Goal: Task Accomplishment & Management: Complete application form

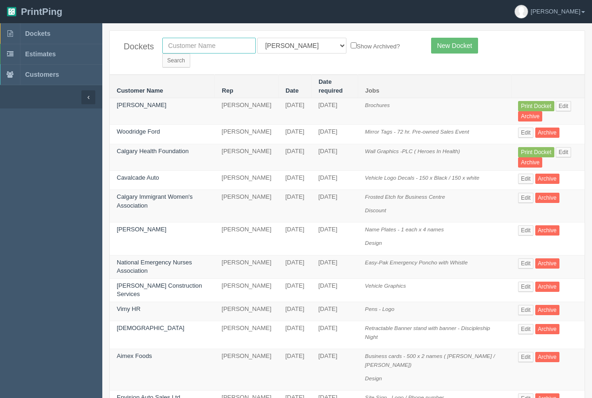
click at [223, 48] on input "text" at bounding box center [209, 46] width 94 height 16
click at [187, 47] on input "text" at bounding box center [209, 46] width 94 height 16
type input "wood automotive"
click at [190, 54] on input "Search" at bounding box center [176, 61] width 28 height 14
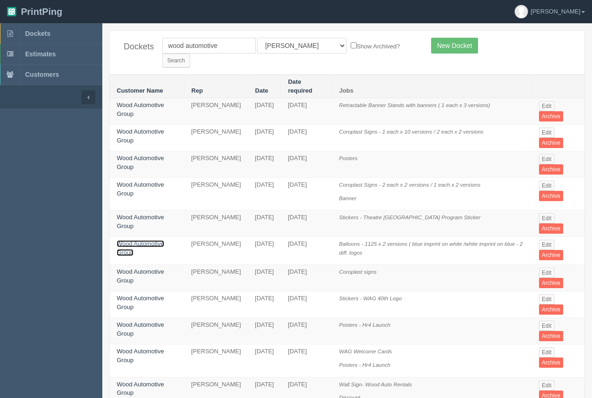
click at [143, 240] on link "Wood Automotive Group" at bounding box center [140, 248] width 47 height 16
drag, startPoint x: 143, startPoint y: 222, endPoint x: 142, endPoint y: 188, distance: 34.4
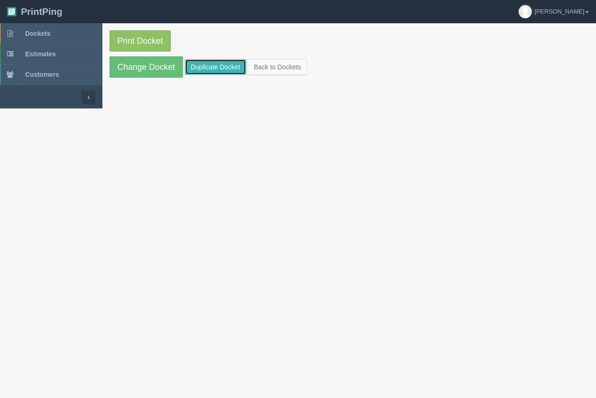
click at [216, 71] on link "Duplicate Docket" at bounding box center [215, 67] width 61 height 16
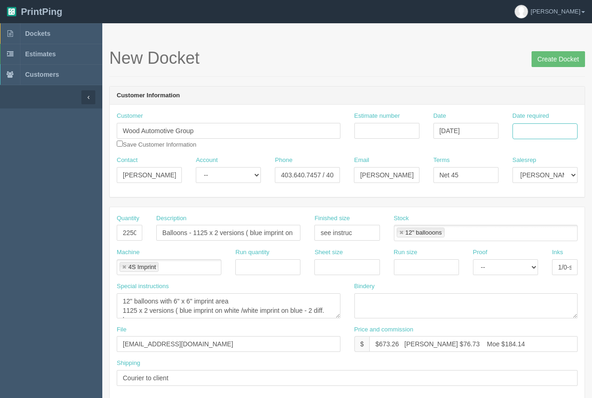
drag, startPoint x: 552, startPoint y: 130, endPoint x: 554, endPoint y: 136, distance: 5.8
click at [552, 133] on input "Date required" at bounding box center [545, 131] width 65 height 16
click at [507, 227] on td "29" at bounding box center [507, 233] width 13 height 13
click at [531, 248] on td "8" at bounding box center [532, 246] width 13 height 13
type input "October 8, 2025"
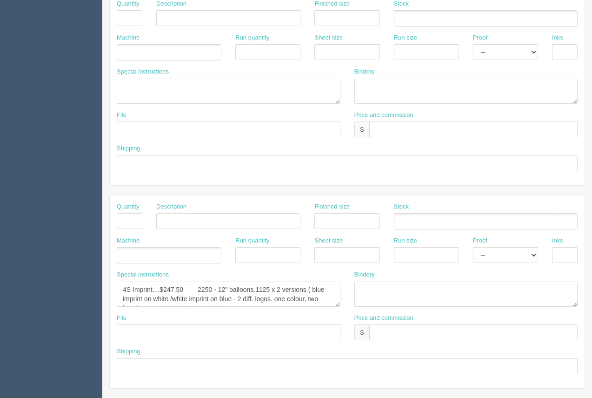
scroll to position [406, 0]
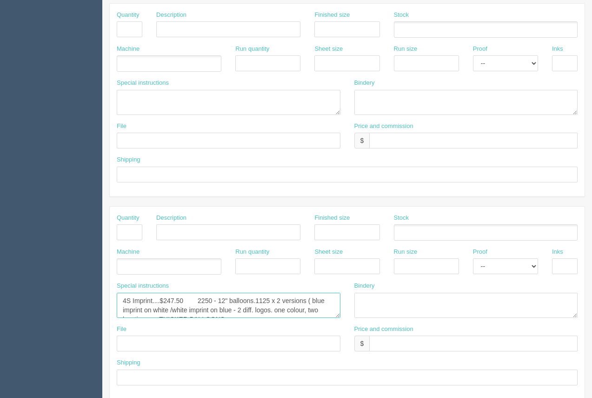
click at [188, 315] on textarea "4S Imprint....$247.50 2250 - 12" balloons.1125 x 2 versions ( blue imprint on w…" at bounding box center [229, 305] width 224 height 25
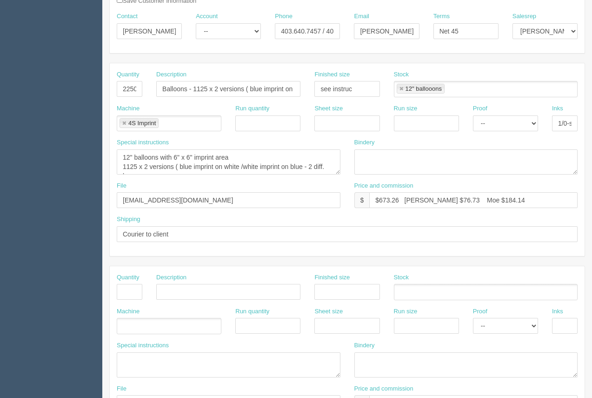
scroll to position [148, 0]
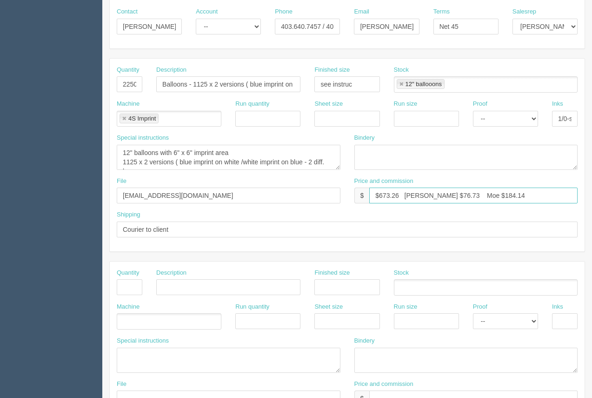
drag, startPoint x: 401, startPoint y: 193, endPoint x: 381, endPoint y: 194, distance: 20.1
click at [381, 194] on input "$673.26 Arif $76.73 Moe $184.14" at bounding box center [473, 196] width 208 height 16
drag, startPoint x: 438, startPoint y: 197, endPoint x: 415, endPoint y: 189, distance: 24.1
click at [427, 193] on input "$725.11 Arif $76.73 Moe $184.14" at bounding box center [473, 196] width 208 height 16
click at [429, 198] on input "$725.11 Arif $769.79 Moe $184.14" at bounding box center [473, 196] width 208 height 16
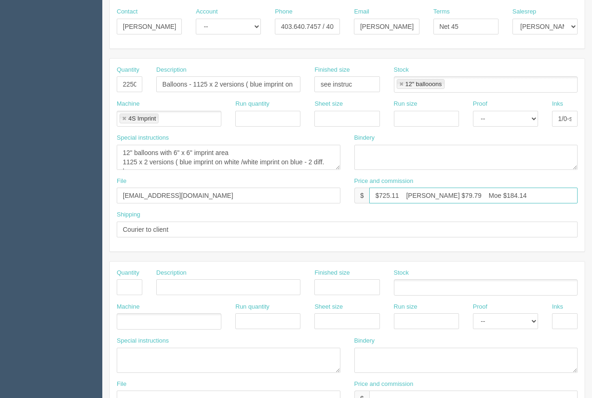
drag, startPoint x: 497, startPoint y: 194, endPoint x: 464, endPoint y: 193, distance: 32.6
click at [464, 193] on input "$725.11 Arif $79.79 Moe $184.14" at bounding box center [473, 196] width 208 height 16
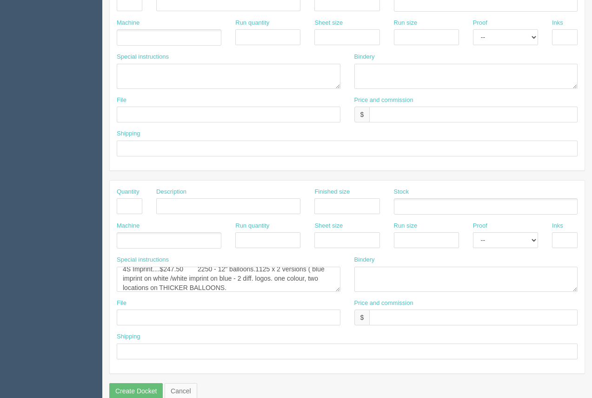
scroll to position [447, 0]
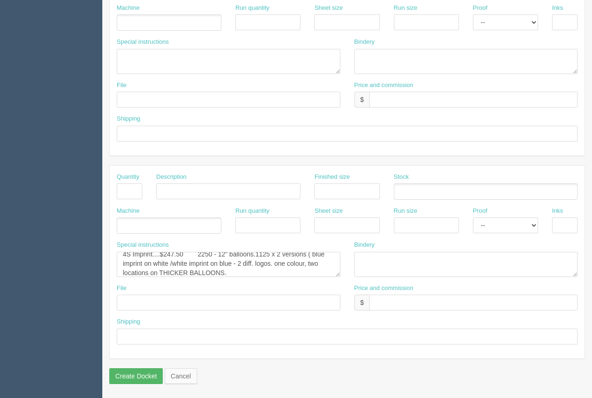
type input "$725.11 Arif $79.79 Moe $191.48"
click at [116, 376] on input "Create Docket" at bounding box center [136, 376] width 54 height 16
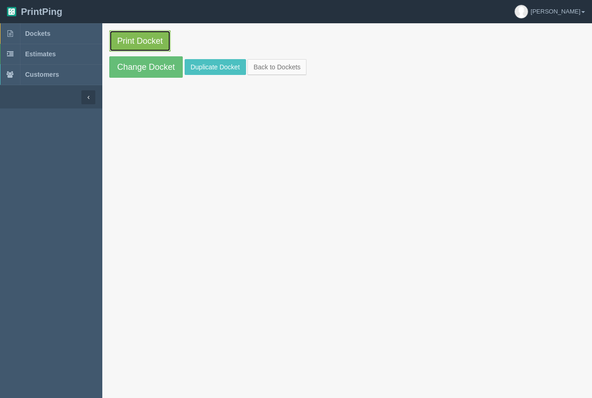
click at [153, 36] on link "Print Docket" at bounding box center [139, 40] width 61 height 21
click at [44, 31] on span "Dockets" at bounding box center [37, 33] width 25 height 7
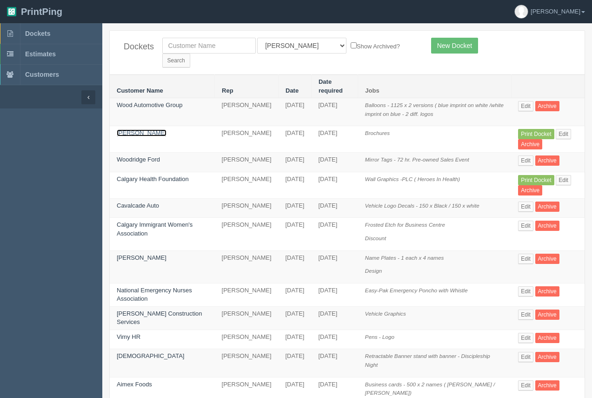
click at [150, 129] on link "Jerry Gautreau" at bounding box center [142, 132] width 50 height 7
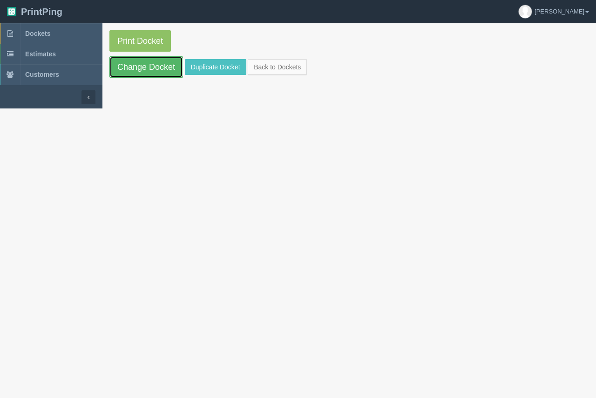
click at [154, 70] on link "Change Docket" at bounding box center [146, 66] width 74 height 21
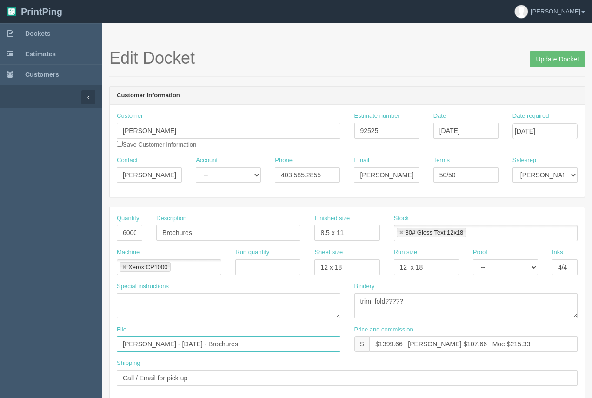
drag, startPoint x: 305, startPoint y: 342, endPoint x: 87, endPoint y: 330, distance: 218.1
type input "files@allrush.ca."
click at [561, 56] on input "Update Docket" at bounding box center [557, 59] width 55 height 16
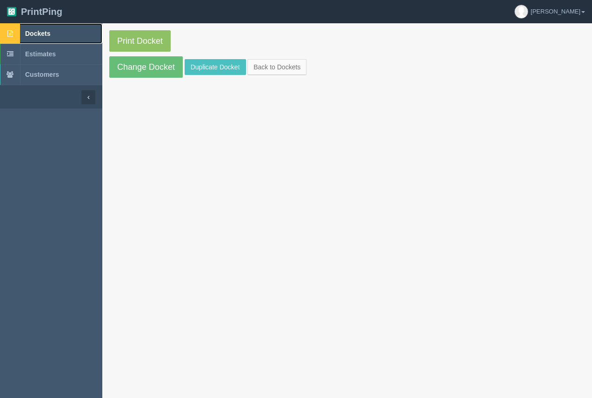
drag, startPoint x: 0, startPoint y: 0, endPoint x: 34, endPoint y: 33, distance: 46.7
click at [34, 33] on span "Dockets" at bounding box center [37, 33] width 25 height 7
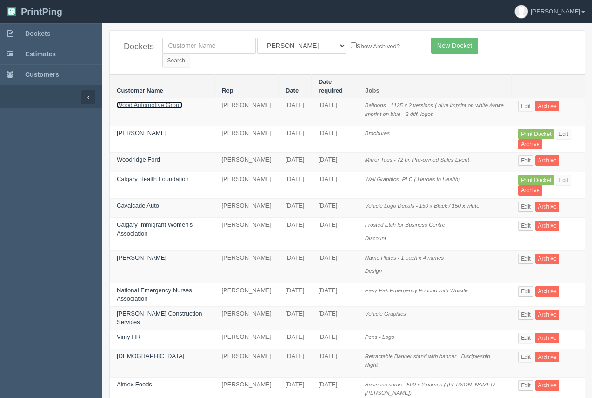
click at [156, 101] on link "Wood Automotive Group" at bounding box center [150, 104] width 66 height 7
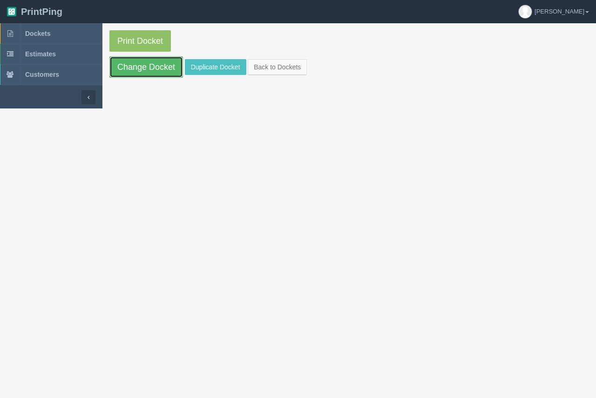
click at [165, 65] on link "Change Docket" at bounding box center [146, 66] width 74 height 21
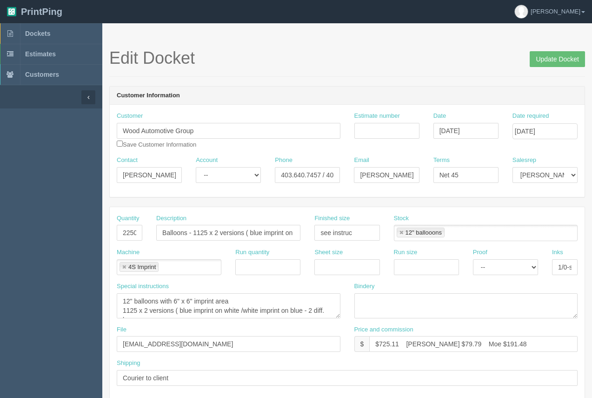
scroll to position [447, 0]
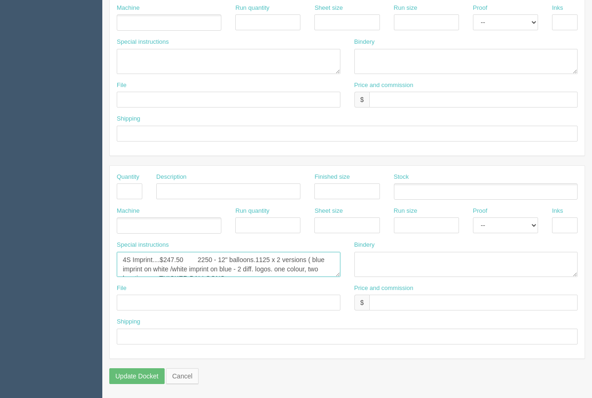
click at [210, 272] on textarea "4S Imprint....$247.50 2250 - 12" balloons.1125 x 2 versions ( blue imprint on w…" at bounding box center [229, 264] width 224 height 25
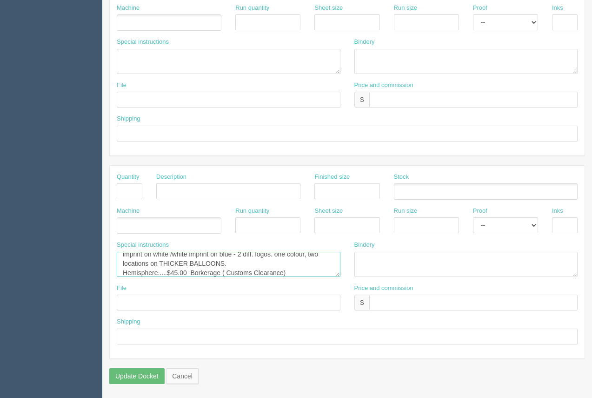
click at [201, 275] on textarea "4S Imprint....$247.50 2250 - 12" balloons.1125 x 2 versions ( blue imprint on w…" at bounding box center [229, 264] width 224 height 25
type textarea "4S Imprint....$247.50 2250 - 12" balloons.1125 x 2 versions ( blue imprint on w…"
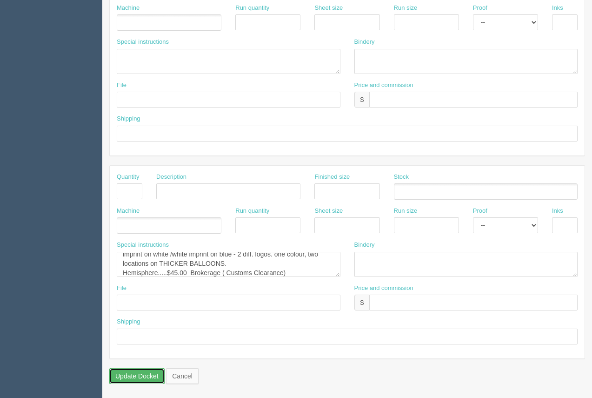
drag, startPoint x: 136, startPoint y: 377, endPoint x: 186, endPoint y: 319, distance: 76.2
click at [136, 376] on input "Update Docket" at bounding box center [136, 376] width 55 height 16
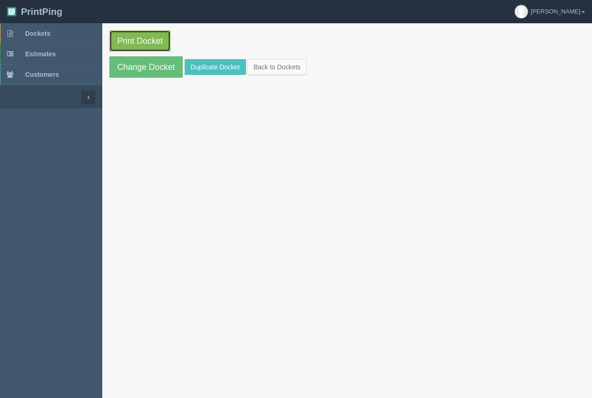
click at [153, 50] on link "Print Docket" at bounding box center [139, 40] width 61 height 21
click at [40, 34] on span "Dockets" at bounding box center [37, 33] width 25 height 7
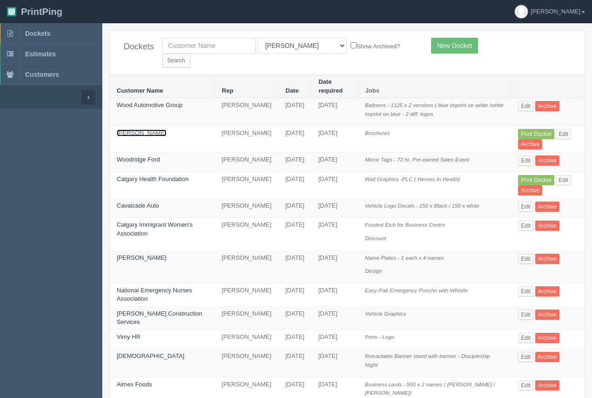
click at [147, 129] on link "Jerry Gautreau" at bounding box center [142, 132] width 50 height 7
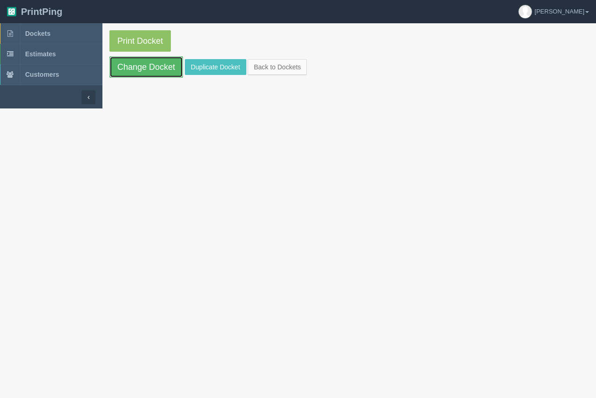
click at [150, 68] on link "Change Docket" at bounding box center [146, 66] width 74 height 21
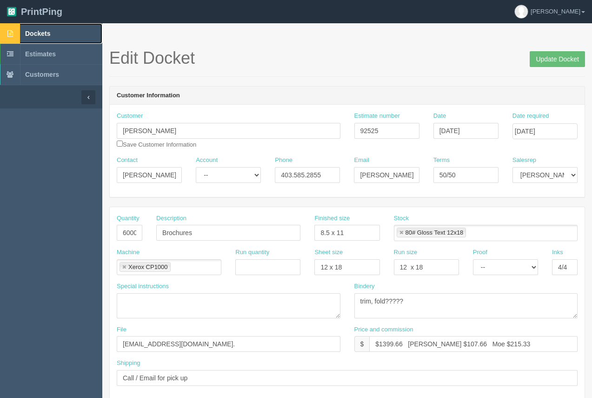
click at [44, 35] on span "Dockets" at bounding box center [37, 33] width 25 height 7
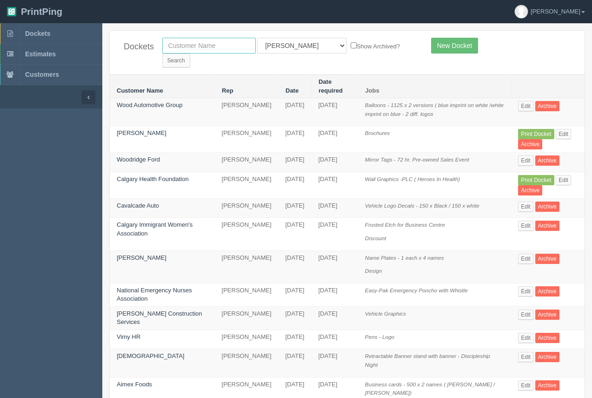
click at [213, 50] on input "text" at bounding box center [209, 46] width 94 height 16
type input "vollmin"
click at [190, 54] on input "Search" at bounding box center [176, 61] width 28 height 14
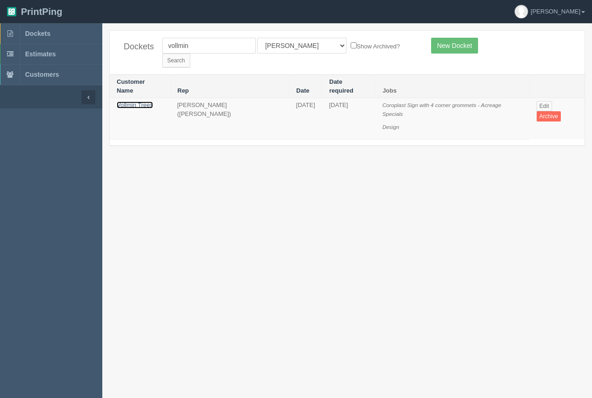
click at [147, 98] on td "Vollmin Trees" at bounding box center [140, 118] width 60 height 41
click at [121, 98] on td "Vollmin Trees" at bounding box center [140, 118] width 60 height 41
click at [125, 101] on link "Vollmin Trees" at bounding box center [135, 104] width 36 height 7
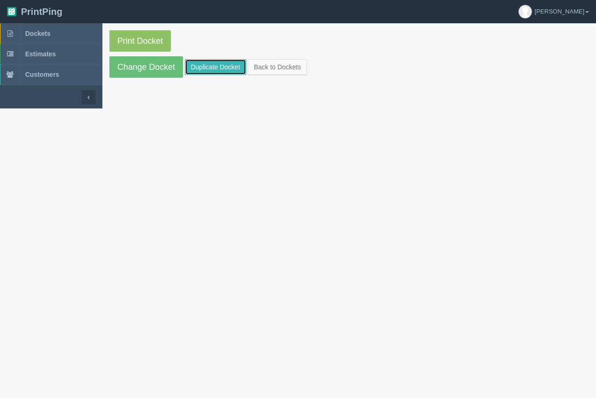
click at [224, 65] on link "Duplicate Docket" at bounding box center [215, 67] width 61 height 16
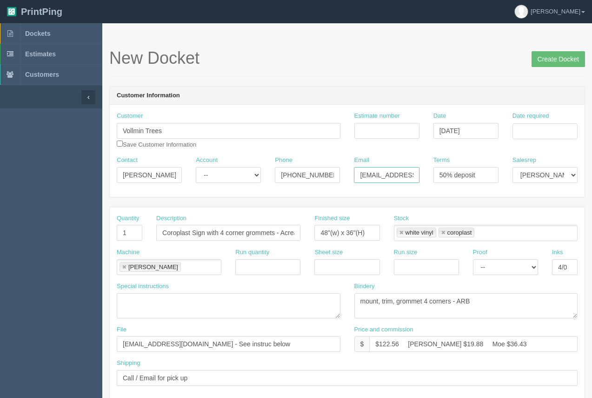
scroll to position [0, 29]
drag, startPoint x: 358, startPoint y: 174, endPoint x: 434, endPoint y: 181, distance: 75.8
click at [442, 182] on div "Contact [PERSON_NAME] Account -- Existing Client Allrush Client Rep Client Phon…" at bounding box center [347, 173] width 475 height 34
paste input "michaelahunter9"
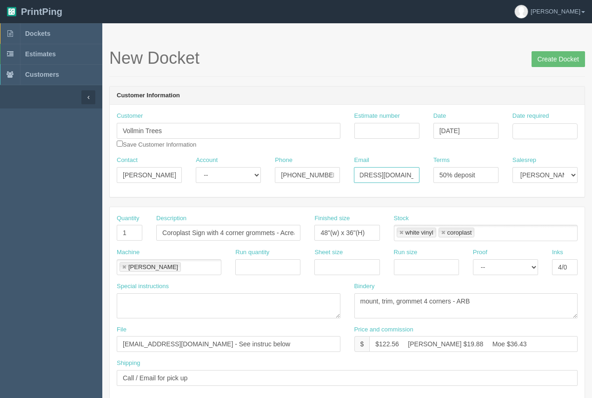
type input "[EMAIL_ADDRESS][DOMAIN_NAME]"
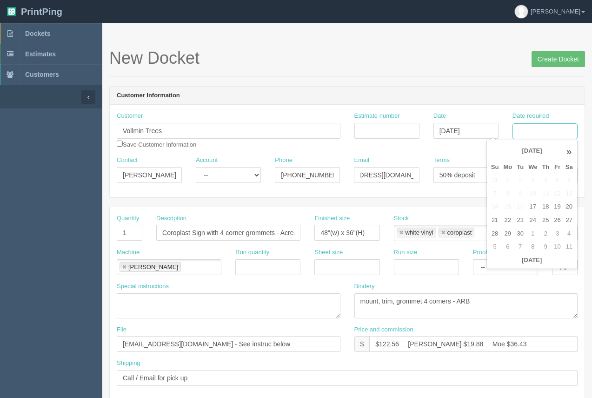
scroll to position [0, 0]
click at [523, 131] on input "Date required" at bounding box center [545, 131] width 65 height 16
click at [512, 222] on td "22" at bounding box center [507, 220] width 13 height 13
click at [521, 235] on td "30" at bounding box center [521, 233] width 12 height 13
type input "[DATE]"
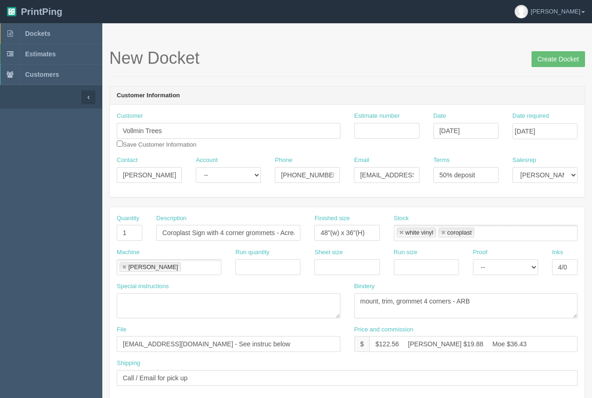
drag, startPoint x: 430, startPoint y: 79, endPoint x: 378, endPoint y: 131, distance: 73.7
drag, startPoint x: 129, startPoint y: 232, endPoint x: 119, endPoint y: 229, distance: 11.1
click at [119, 229] on input "1" at bounding box center [130, 233] width 26 height 16
type input "5"
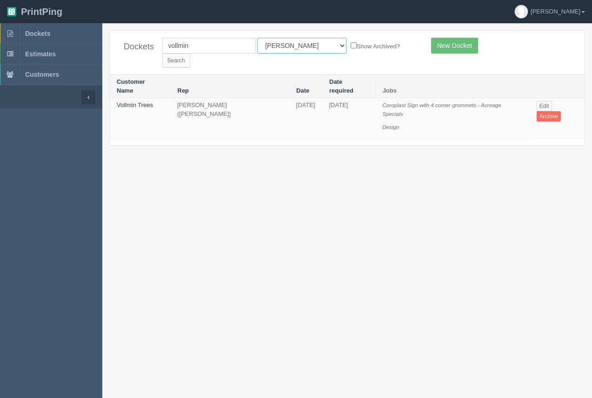
click at [293, 45] on select "All Users Ali Ali Test 1 Aly Amy Ankit Arif Brandon Dan France Greg Jim Mark Ma…" at bounding box center [301, 46] width 89 height 16
select select
click at [257, 38] on select "All Users Ali Ali Test 1 Aly Amy Ankit Arif Brandon Dan France Greg Jim Mark Ma…" at bounding box center [301, 46] width 89 height 16
click at [190, 54] on input "Search" at bounding box center [176, 61] width 28 height 14
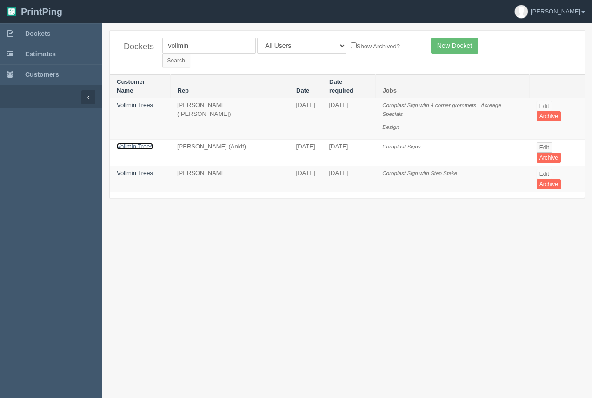
click at [128, 143] on link "Vollmin Trees" at bounding box center [135, 146] width 36 height 7
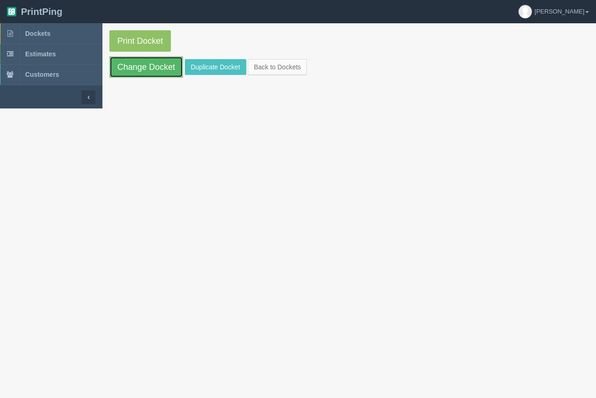
click at [127, 74] on link "Change Docket" at bounding box center [146, 66] width 74 height 21
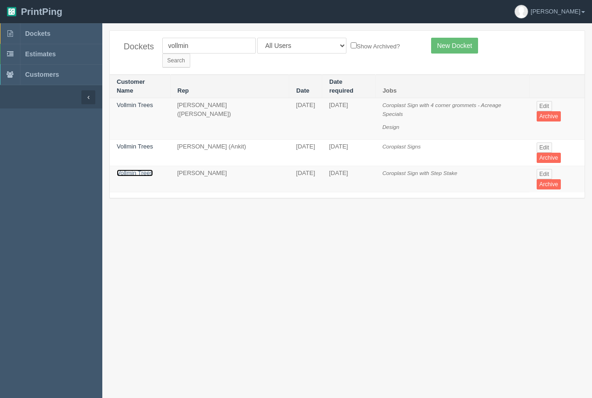
click at [136, 169] on link "Vollmin Trees" at bounding box center [135, 172] width 36 height 7
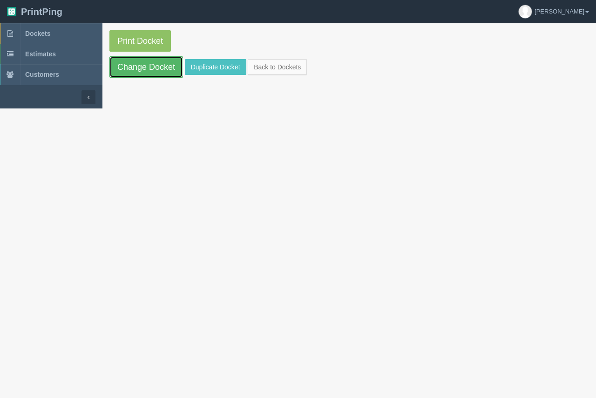
click at [146, 69] on link "Change Docket" at bounding box center [146, 66] width 74 height 21
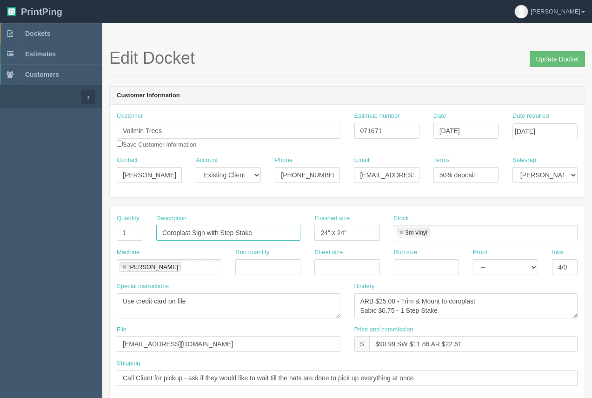
drag, startPoint x: 268, startPoint y: 231, endPoint x: 208, endPoint y: 235, distance: 60.1
click at [208, 235] on input "Coroplast Sign with Step Stake" at bounding box center [228, 233] width 144 height 16
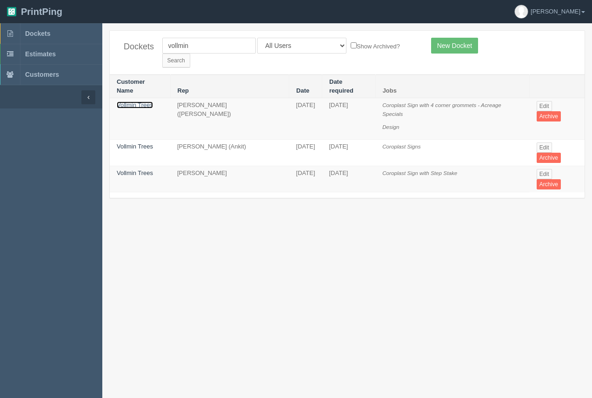
click at [138, 101] on link "Vollmin Trees" at bounding box center [135, 104] width 36 height 7
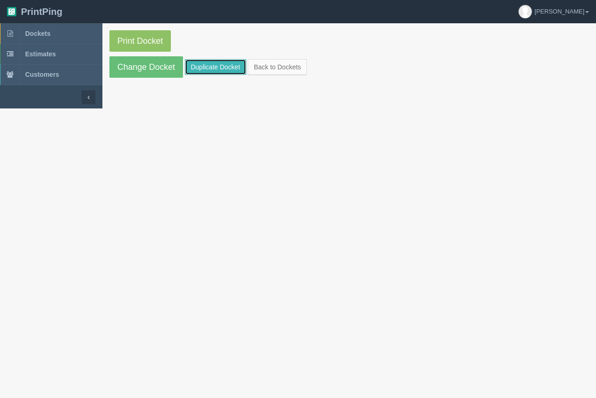
click at [235, 67] on link "Duplicate Docket" at bounding box center [215, 67] width 61 height 16
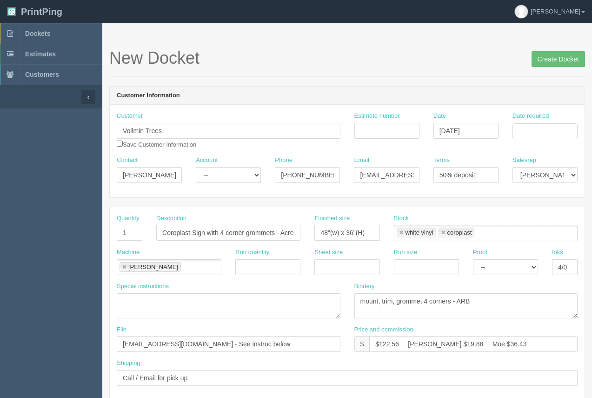
click at [558, 122] on div "Date required" at bounding box center [545, 125] width 65 height 27
click at [545, 141] on div "Date required" at bounding box center [545, 129] width 79 height 34
drag, startPoint x: 543, startPoint y: 133, endPoint x: 541, endPoint y: 138, distance: 5.4
click at [543, 133] on input "Date required" at bounding box center [545, 131] width 65 height 16
click at [503, 204] on td "15" at bounding box center [507, 206] width 13 height 13
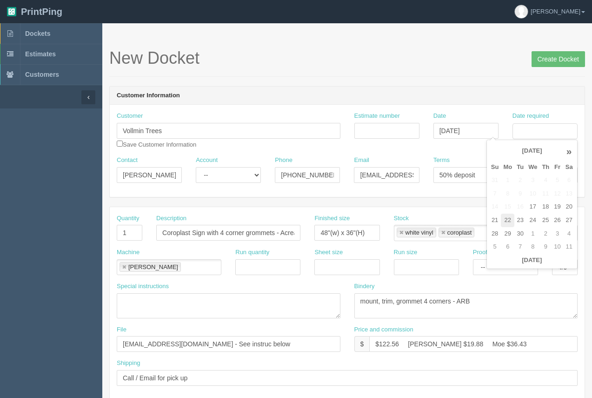
click at [511, 223] on td "22" at bounding box center [507, 220] width 13 height 13
click at [523, 232] on td "30" at bounding box center [521, 233] width 12 height 13
type input "[DATE]"
click at [270, 274] on input "text" at bounding box center [267, 267] width 65 height 16
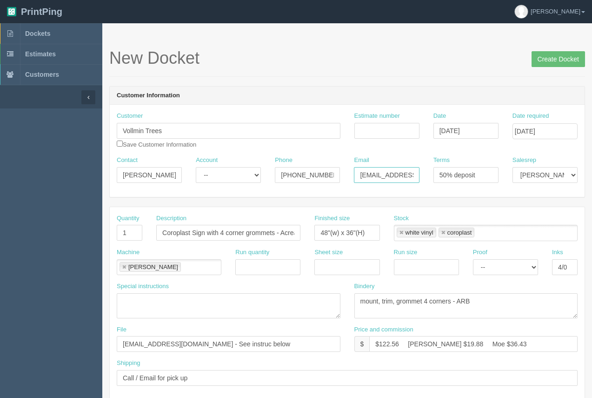
scroll to position [0, 29]
drag, startPoint x: 358, startPoint y: 174, endPoint x: 438, endPoint y: 181, distance: 80.3
click at [467, 178] on div "Contact Michaela Hunter Account -- Existing Client Allrush Client Rep Client Ph…" at bounding box center [347, 173] width 475 height 34
paste input "michaelahunter9"
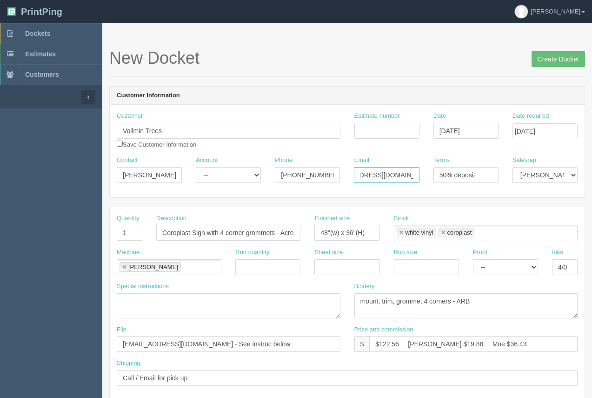
type input "michaelahunter93@gmail.com"
drag, startPoint x: 278, startPoint y: 232, endPoint x: 310, endPoint y: 232, distance: 32.1
click at [309, 231] on div "Quantity 1 Description Coroplast Sign with 4 corner grommets - Acreage Specials…" at bounding box center [347, 231] width 475 height 34
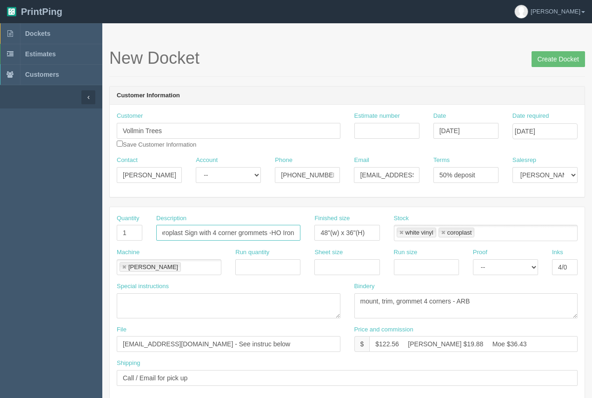
click at [279, 234] on input "Coroplast Sign with 4 corner grommets -HO Iron" at bounding box center [228, 233] width 144 height 16
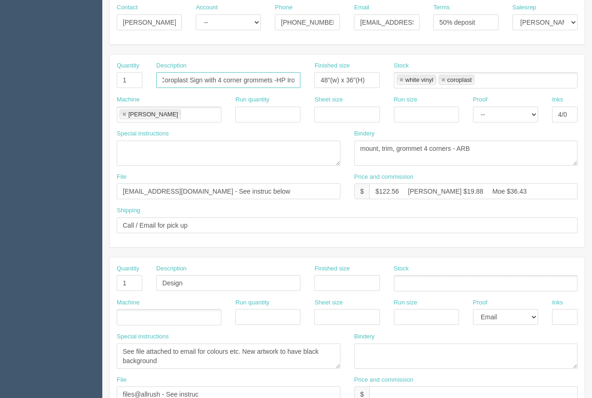
scroll to position [145, 0]
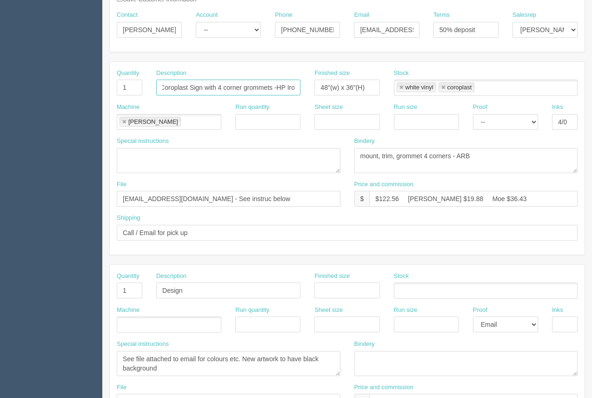
type input "Coroplast Sign with 4 corner grommets -HP Iron"
click at [400, 195] on input "$122.56 Arif $19.88 Moe $36.43" at bounding box center [473, 199] width 208 height 16
click at [417, 197] on input "$ Arif $19.88 Moe $36.43" at bounding box center [473, 199] width 208 height 16
click at [419, 198] on input "$ Arif $19.88 Moe $36.43" at bounding box center [473, 199] width 208 height 16
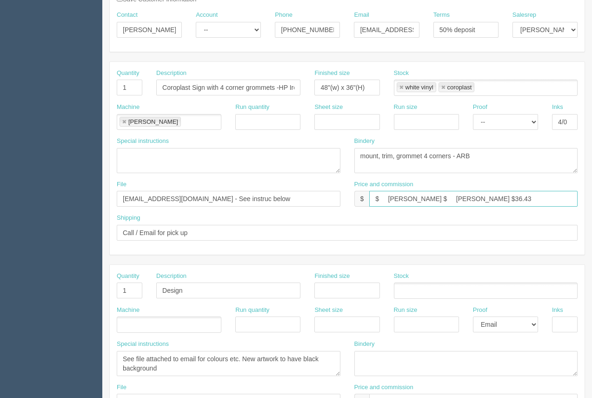
click at [469, 201] on input "$ Arif $ Moe $36.43" at bounding box center [473, 199] width 208 height 16
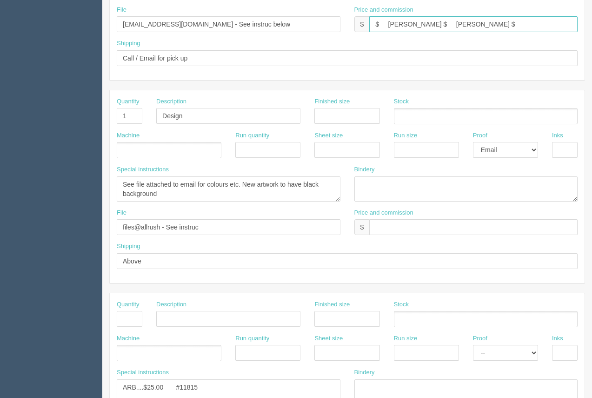
scroll to position [318, 0]
type input "$ Arif $ Moe $"
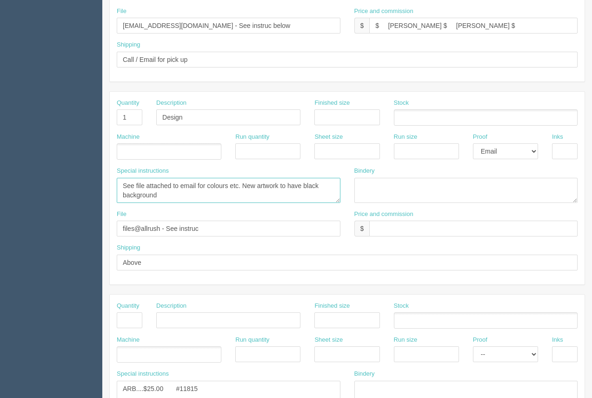
drag, startPoint x: 168, startPoint y: 196, endPoint x: 101, endPoint y: 184, distance: 68.0
click at [101, 184] on section "Dockets Estimates Customers" at bounding box center [296, 116] width 592 height 822
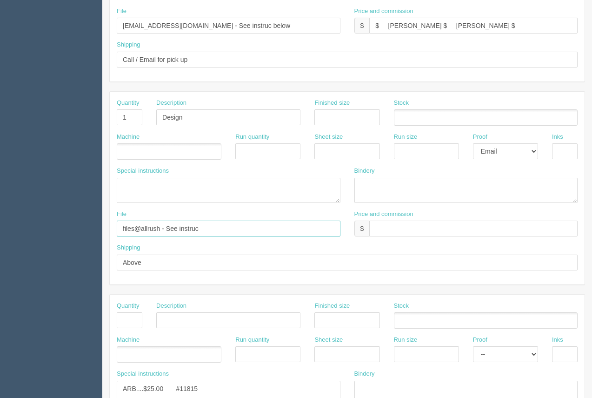
click at [208, 227] on input "files@allrush - See instruc" at bounding box center [229, 229] width 224 height 16
type input "files@allrush - See instruc below"
drag, startPoint x: 124, startPoint y: 318, endPoint x: 129, endPoint y: 321, distance: 5.2
click at [124, 318] on input "text" at bounding box center [130, 320] width 26 height 16
type input "1"
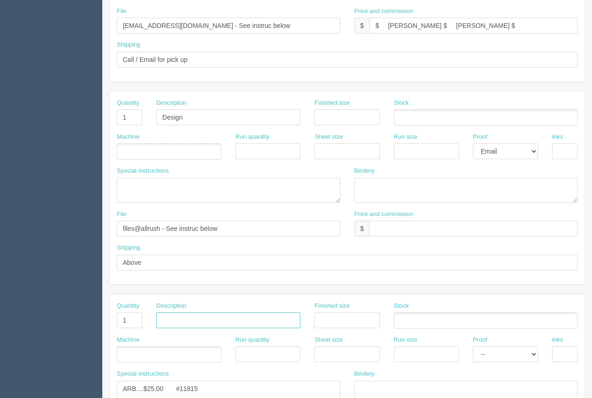
click at [162, 324] on input "text" at bounding box center [228, 320] width 144 height 16
type input "Design"
click at [522, 354] on select "-- Email Hard Copy" at bounding box center [505, 354] width 65 height 16
select select "Email"
click at [473, 346] on select "-- Email Hard Copy" at bounding box center [505, 354] width 65 height 16
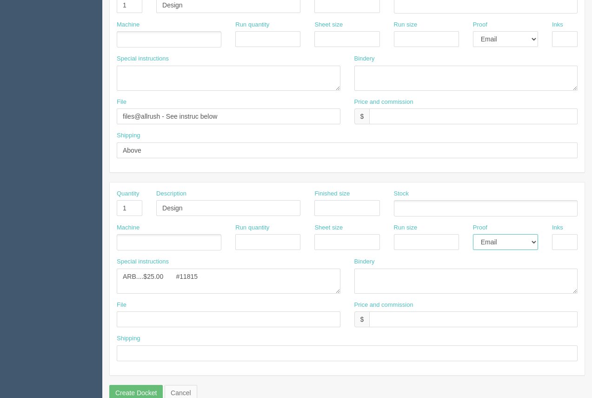
scroll to position [447, 0]
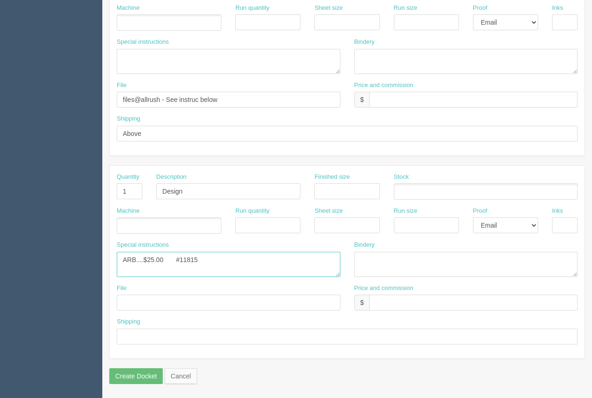
click at [198, 261] on textarea "ARB....$25.00 #11815" at bounding box center [229, 264] width 224 height 25
click at [162, 260] on textarea "ARB....$25.00 #11815" at bounding box center [229, 264] width 224 height 25
type textarea "ARB....$ #"
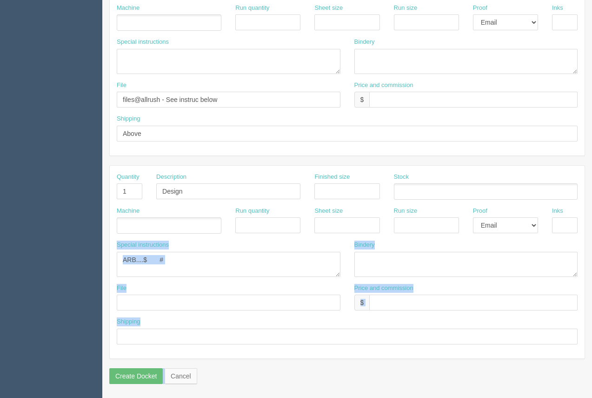
drag, startPoint x: 592, startPoint y: 234, endPoint x: 595, endPoint y: 143, distance: 90.8
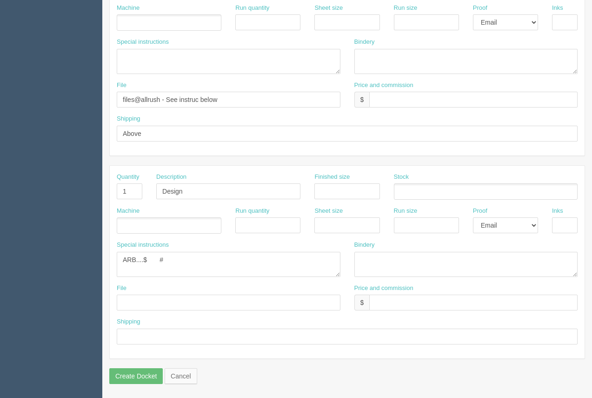
click at [584, 162] on div "Quantity 1 Description Coroplast Sign with 4 corner grommets -HP Iron Finished …" at bounding box center [347, 58] width 476 height 599
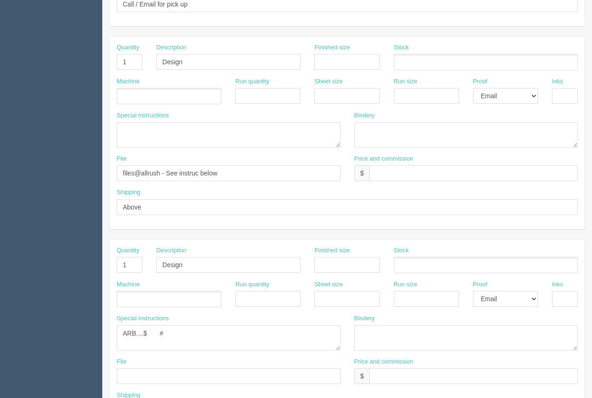
scroll to position [381, 0]
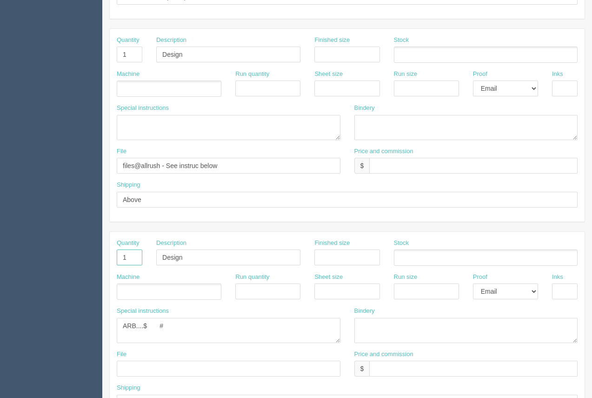
drag, startPoint x: 131, startPoint y: 258, endPoint x: 110, endPoint y: 262, distance: 21.2
click at [110, 262] on div "Quantity 1" at bounding box center [130, 256] width 40 height 34
drag, startPoint x: 216, startPoint y: 255, endPoint x: 176, endPoint y: 257, distance: 40.0
click at [143, 251] on div "Quantity Description Finished size Stock" at bounding box center [347, 256] width 475 height 34
drag, startPoint x: 515, startPoint y: 294, endPoint x: 513, endPoint y: 299, distance: 5.0
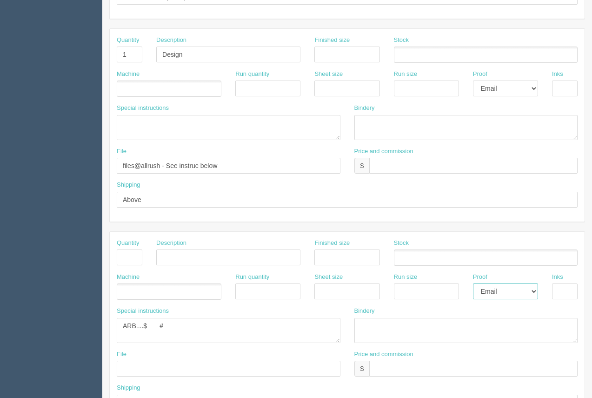
click at [515, 295] on select "-- Email Hard Copy" at bounding box center [505, 291] width 65 height 16
select select
click at [473, 283] on select "-- Email Hard Copy" at bounding box center [505, 291] width 65 height 16
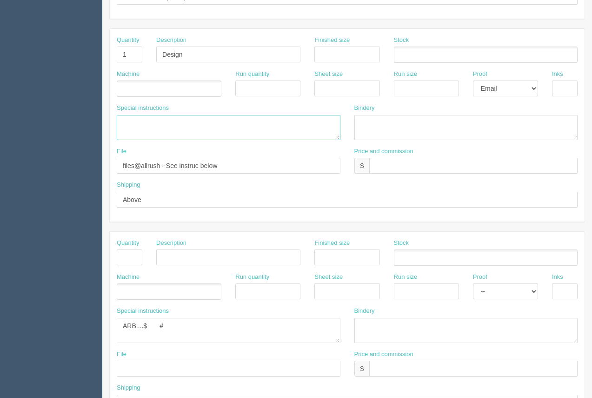
click at [154, 126] on textarea "See file attached to email for colours etc. New artwork to have black background" at bounding box center [229, 127] width 224 height 25
click at [226, 124] on textarea "See file attached to email for colours etc. New artwork to have black background" at bounding box center [229, 127] width 224 height 25
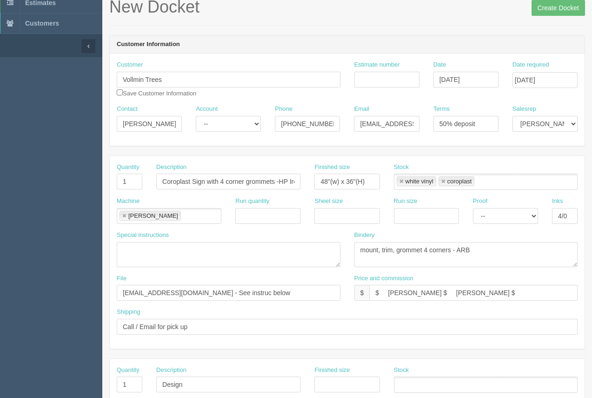
scroll to position [47, 0]
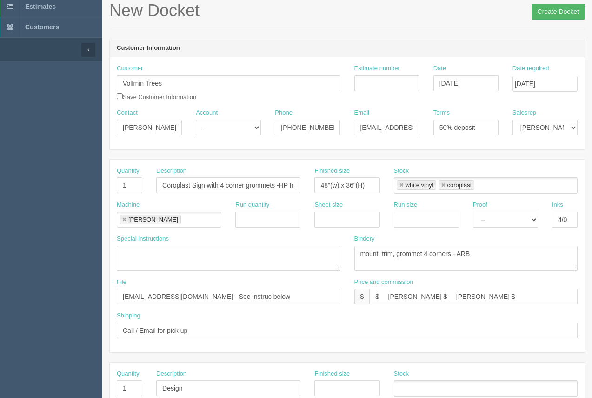
type textarea "See client email. Need to vectorize logo"
click at [570, 11] on input "Create Docket" at bounding box center [559, 12] width 54 height 16
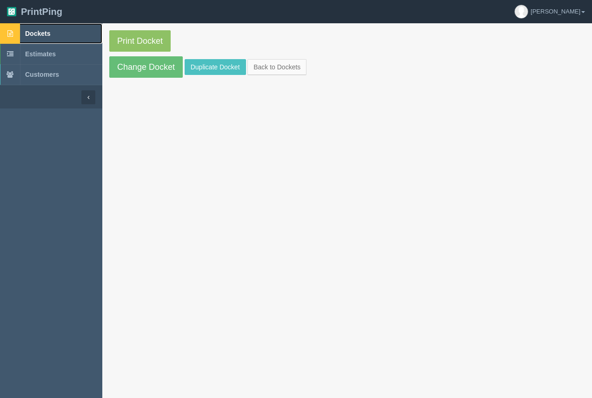
click at [40, 31] on span "Dockets" at bounding box center [37, 33] width 25 height 7
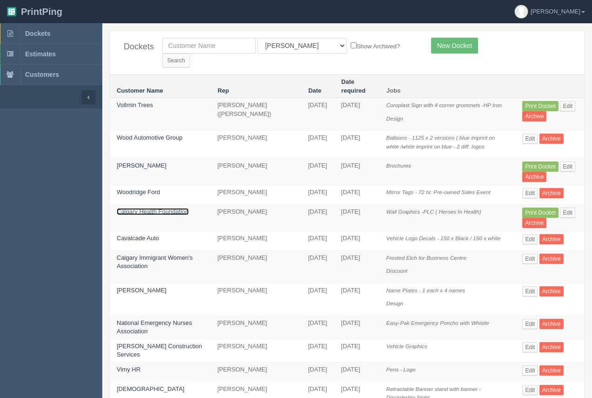
click at [151, 208] on link "Calgary Health Foundation" at bounding box center [153, 211] width 72 height 7
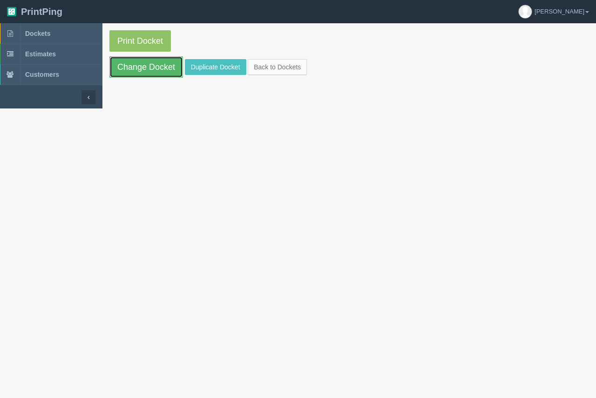
click at [135, 69] on link "Change Docket" at bounding box center [146, 66] width 74 height 21
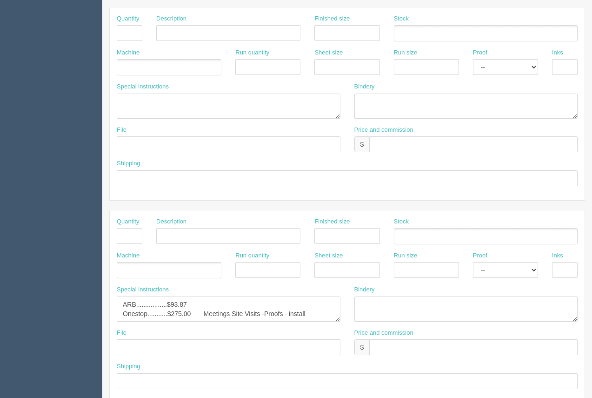
scroll to position [412, 0]
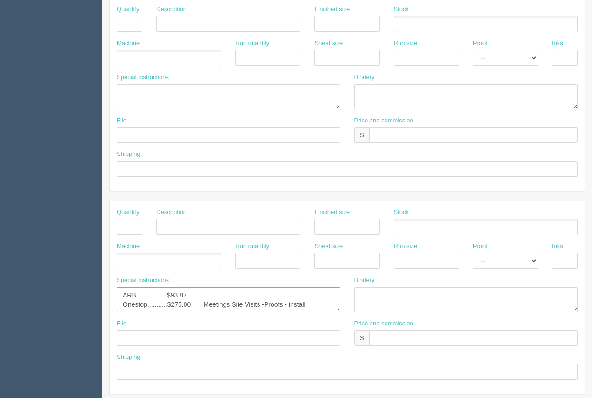
click at [213, 308] on textarea "ARB.................$93.87 Onestop...........$275.00 Meetings Site Visits -Proo…" at bounding box center [229, 299] width 224 height 25
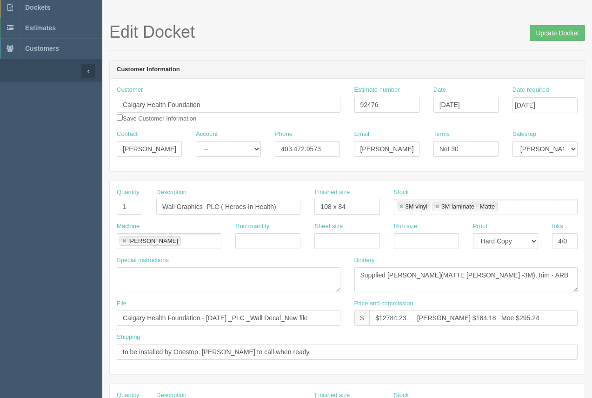
scroll to position [2, 0]
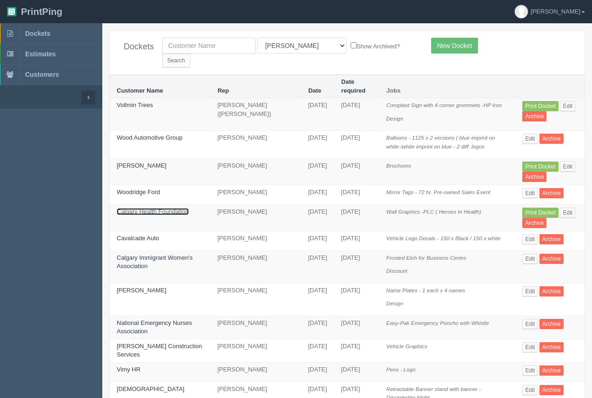
click at [148, 208] on link "Calgary Health Foundation" at bounding box center [153, 211] width 72 height 7
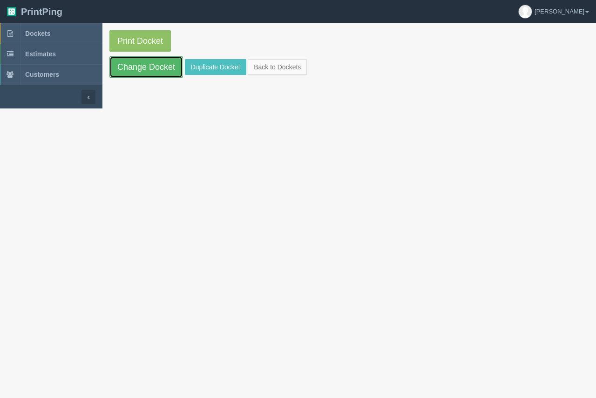
drag, startPoint x: 169, startPoint y: 71, endPoint x: 298, endPoint y: 134, distance: 144.2
click at [169, 71] on link "Change Docket" at bounding box center [146, 66] width 74 height 21
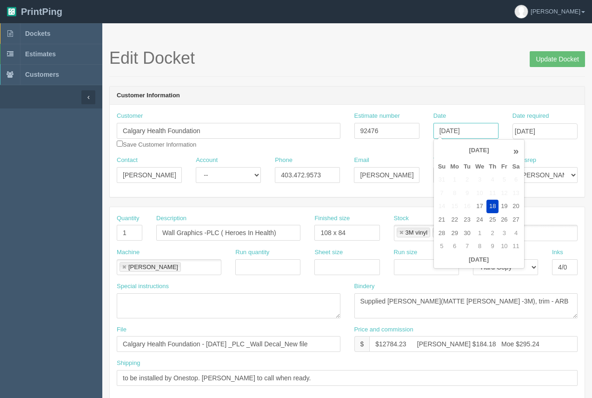
click at [483, 136] on input "[DATE]" at bounding box center [466, 131] width 65 height 16
click at [454, 219] on td "22" at bounding box center [454, 219] width 13 height 13
type input "[DATE]"
click at [551, 131] on input "[DATE]" at bounding box center [545, 131] width 65 height 16
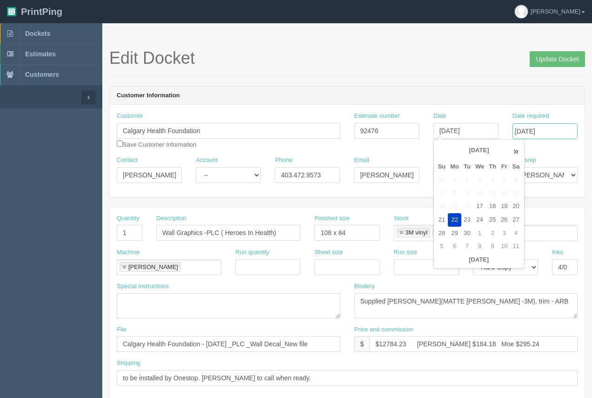
scroll to position [0, 0]
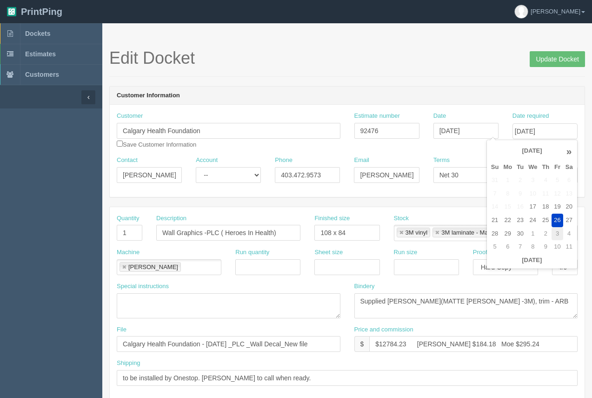
click at [556, 236] on td "3" at bounding box center [557, 233] width 11 height 13
type input "October 3, 2025"
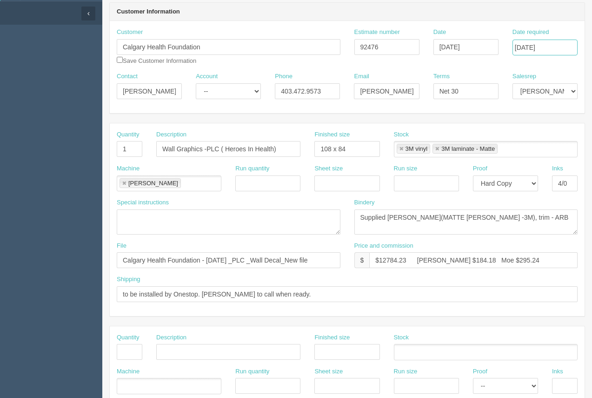
scroll to position [16, 0]
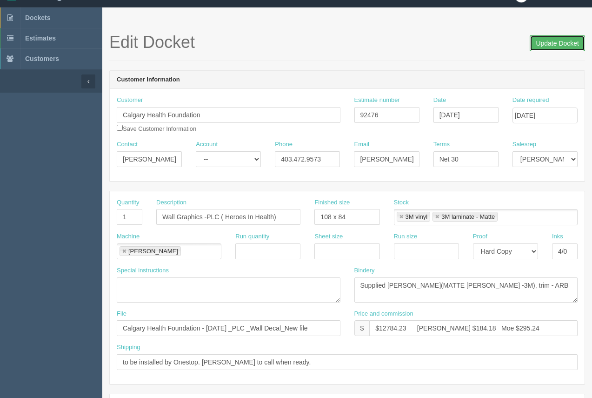
drag, startPoint x: 543, startPoint y: 44, endPoint x: 540, endPoint y: 47, distance: 4.9
click at [543, 46] on input "Update Docket" at bounding box center [557, 43] width 55 height 16
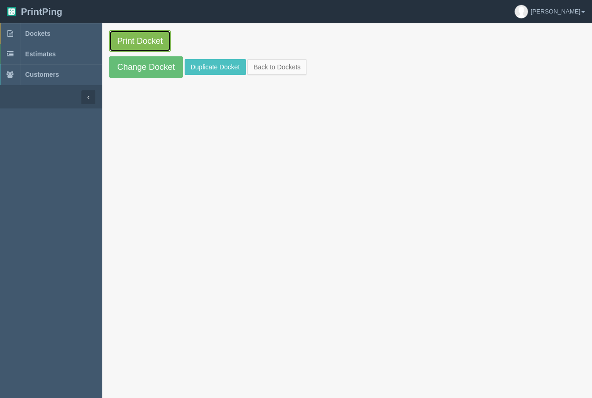
click at [165, 40] on link "Print Docket" at bounding box center [139, 40] width 61 height 21
click at [157, 45] on link "Print Docket" at bounding box center [139, 40] width 61 height 21
click at [42, 36] on span "Dockets" at bounding box center [37, 33] width 25 height 7
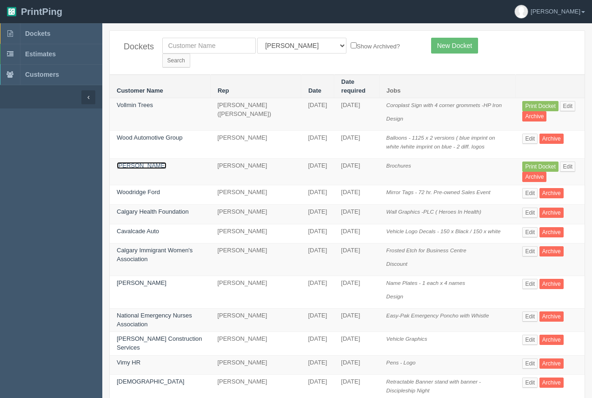
click at [150, 162] on link "[PERSON_NAME]" at bounding box center [142, 165] width 50 height 7
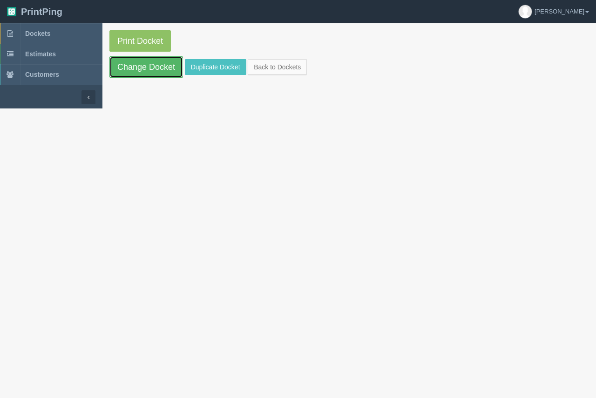
click at [159, 59] on link "Change Docket" at bounding box center [146, 66] width 74 height 21
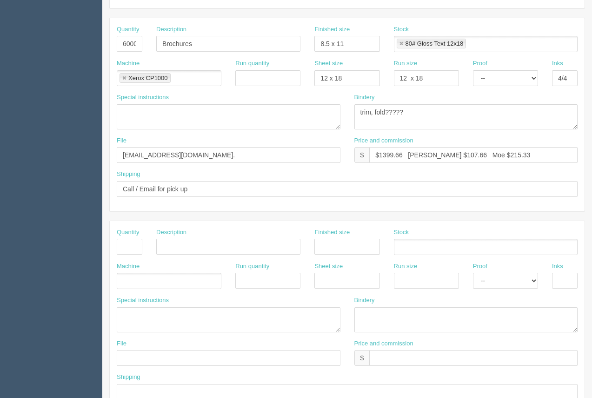
scroll to position [201, 0]
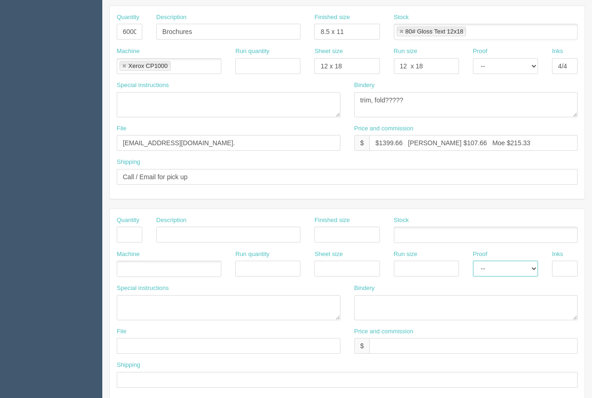
click at [529, 266] on select "-- Email Hard Copy" at bounding box center [505, 269] width 65 height 16
select select "Email"
click at [473, 261] on select "-- Email Hard Copy" at bounding box center [505, 269] width 65 height 16
click at [185, 345] on input "text" at bounding box center [229, 346] width 224 height 16
type input "[EMAIL_ADDRESS][DOMAIN_NAME] - See [PERSON_NAME]."
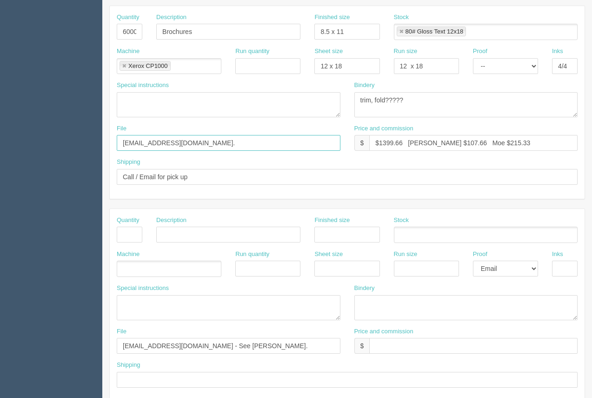
click at [203, 143] on input "[EMAIL_ADDRESS][DOMAIN_NAME]." at bounding box center [229, 143] width 224 height 16
drag, startPoint x: 227, startPoint y: 143, endPoint x: 184, endPoint y: 134, distance: 43.6
click at [184, 134] on div "File [EMAIL_ADDRESS][DOMAIN_NAME]. See instruc below" at bounding box center [229, 137] width 224 height 27
type input "[EMAIL_ADDRESS][DOMAIN_NAME]. See [PERSON_NAME]"
click at [134, 241] on input "text" at bounding box center [130, 235] width 26 height 16
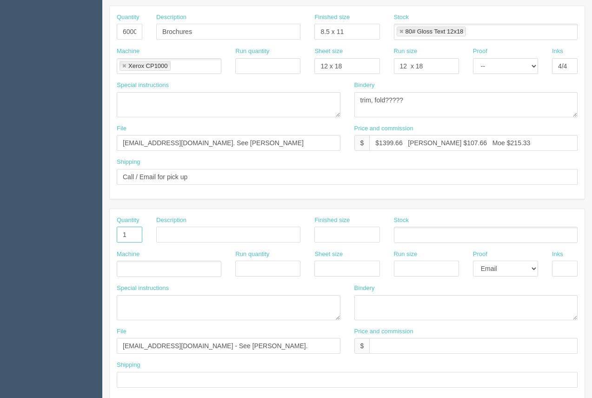
type input "1"
drag, startPoint x: 235, startPoint y: 244, endPoint x: 234, endPoint y: 235, distance: 9.4
click at [235, 241] on div "Description" at bounding box center [228, 233] width 158 height 34
click at [234, 235] on input "text" at bounding box center [228, 235] width 144 height 16
type input "Design"
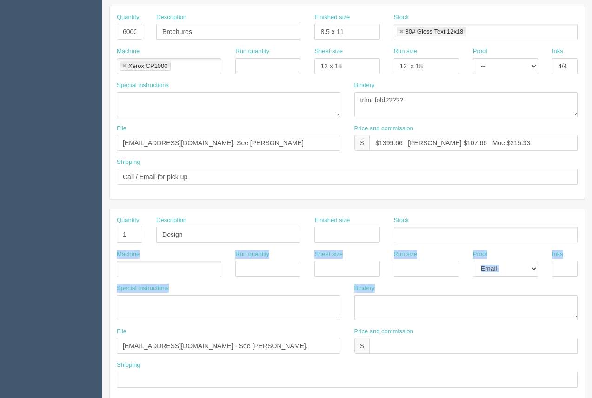
drag, startPoint x: 591, startPoint y: 228, endPoint x: 588, endPoint y: 311, distance: 82.9
click at [590, 317] on section "Edit Docket Update Docket Customer Information Customer Jerry Gautreau Save Cus…" at bounding box center [347, 233] width 490 height 822
click at [533, 228] on ul at bounding box center [486, 235] width 184 height 16
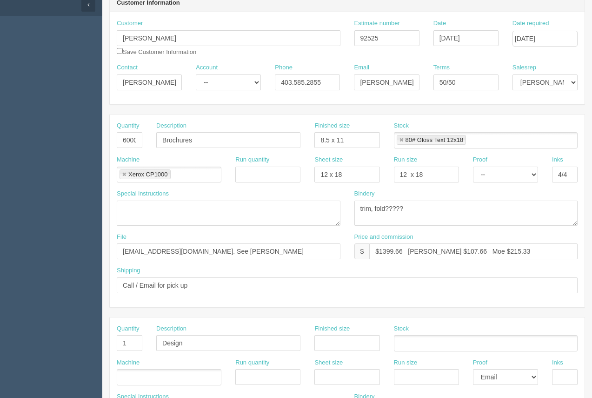
scroll to position [95, 0]
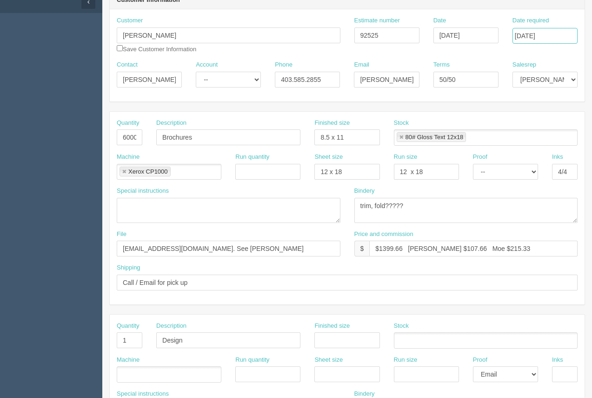
click at [537, 38] on input "[DATE]" at bounding box center [545, 36] width 65 height 16
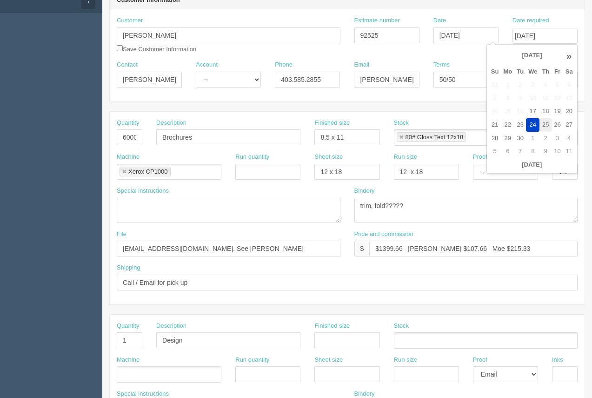
click at [543, 127] on td "25" at bounding box center [546, 124] width 12 height 13
type input "[DATE]"
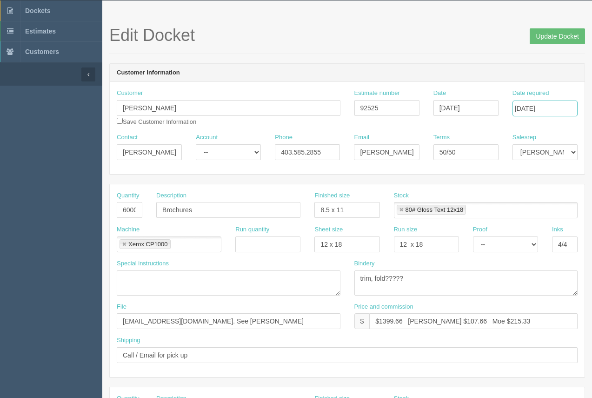
scroll to position [0, 0]
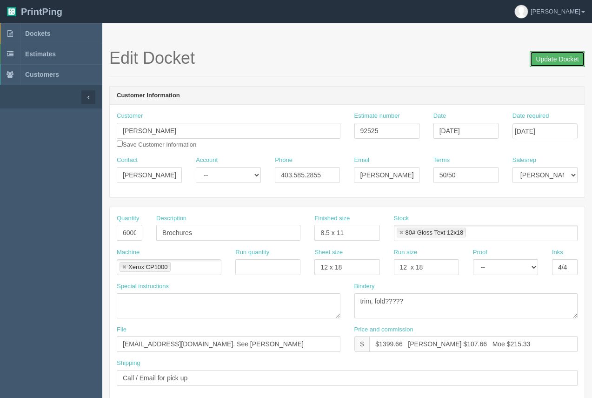
click at [557, 62] on input "Update Docket" at bounding box center [557, 59] width 55 height 16
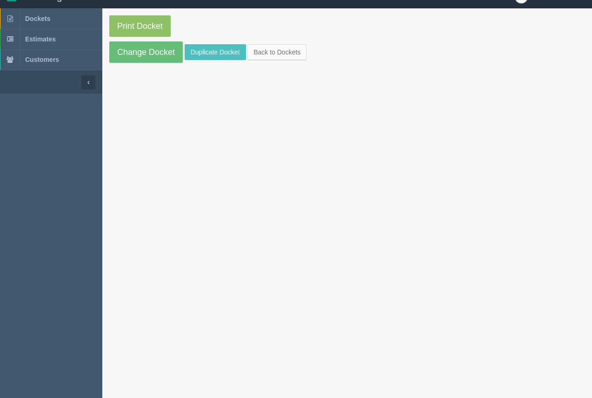
scroll to position [23, 0]
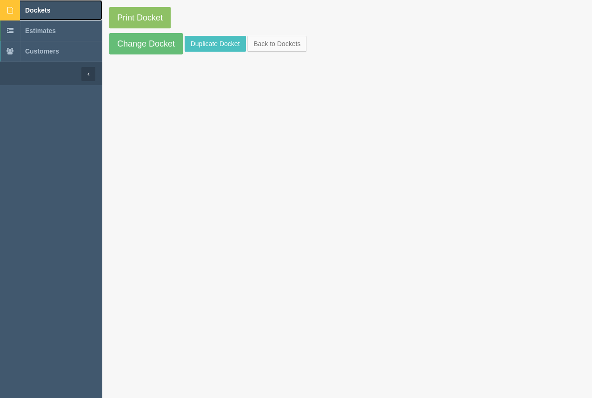
click at [50, 9] on span "Dockets" at bounding box center [37, 10] width 25 height 7
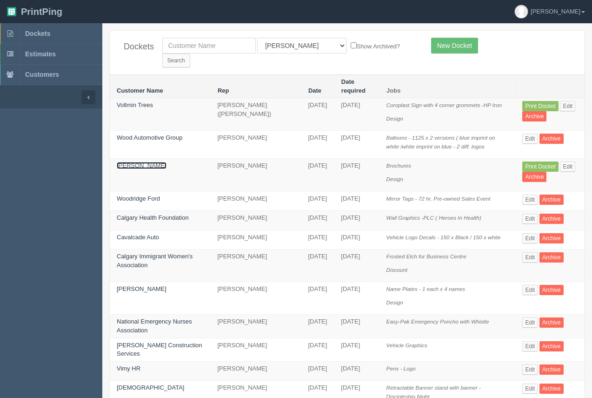
click at [139, 162] on link "[PERSON_NAME]" at bounding box center [142, 165] width 50 height 7
drag, startPoint x: 139, startPoint y: 145, endPoint x: 146, endPoint y: 112, distance: 33.9
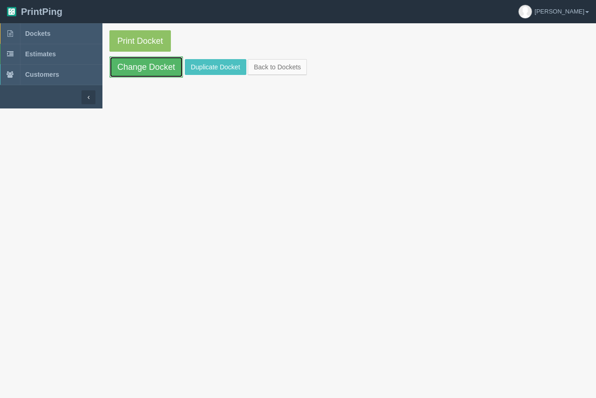
click at [160, 77] on link "Change Docket" at bounding box center [146, 66] width 74 height 21
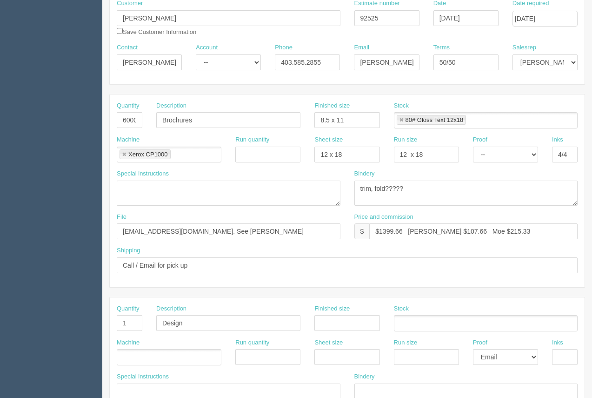
scroll to position [119, 0]
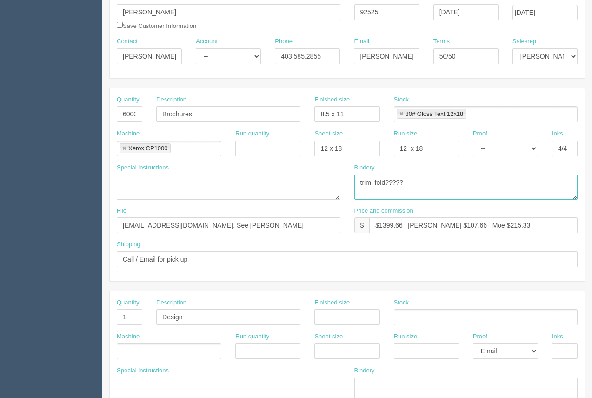
click at [424, 185] on textarea "trim, fold?????" at bounding box center [467, 186] width 224 height 25
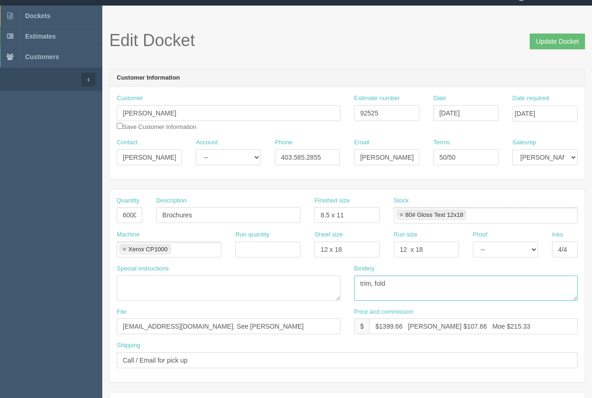
scroll to position [11, 0]
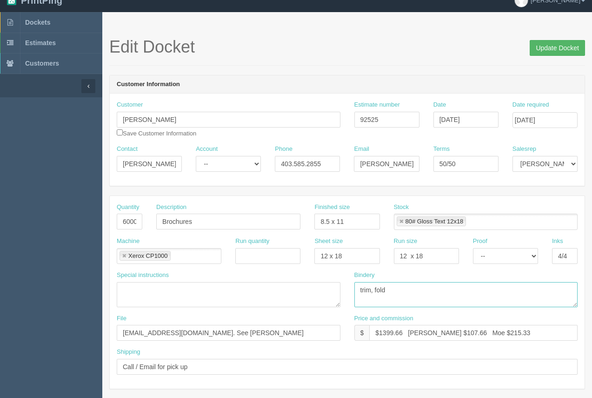
type textarea "trim, fold"
click at [545, 48] on input "Update Docket" at bounding box center [557, 48] width 55 height 16
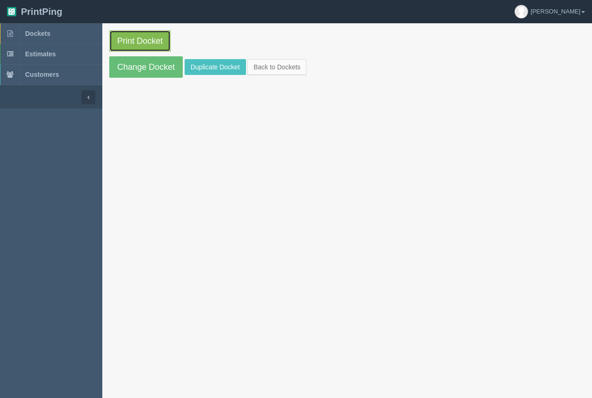
click at [158, 40] on link "Print Docket" at bounding box center [139, 40] width 61 height 21
click at [34, 36] on span "Dockets" at bounding box center [37, 33] width 25 height 7
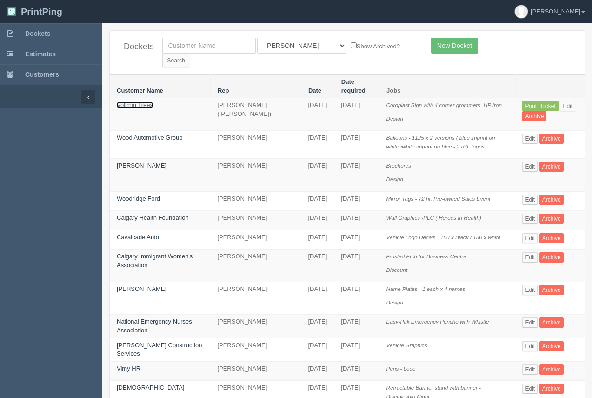
click at [133, 101] on link "Vollmin Trees" at bounding box center [135, 104] width 36 height 7
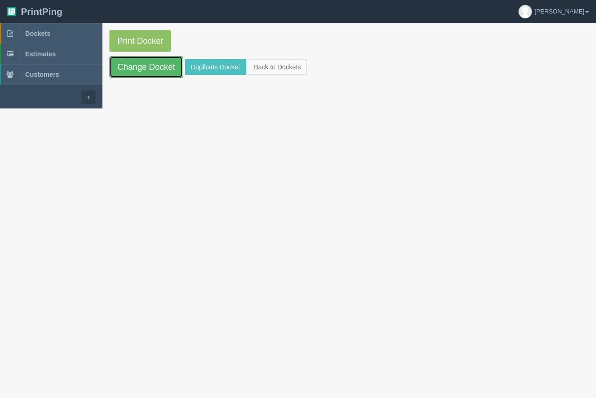
click at [160, 69] on link "Change Docket" at bounding box center [146, 66] width 74 height 21
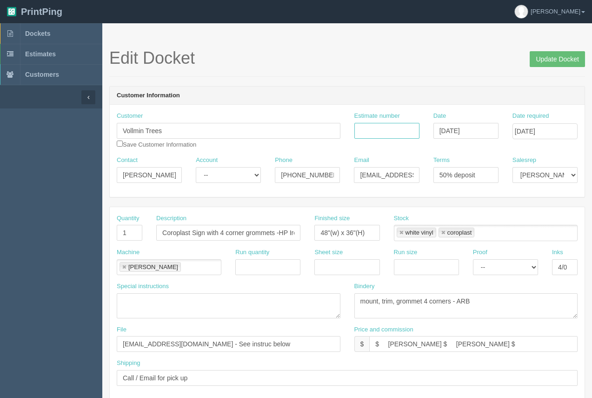
click at [363, 132] on input "Estimate number" at bounding box center [387, 131] width 65 height 16
type input "92485"
click at [134, 235] on input "1" at bounding box center [130, 233] width 26 height 16
type input "5"
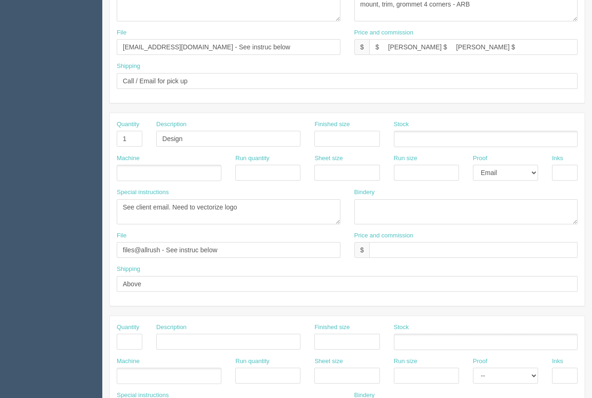
scroll to position [447, 0]
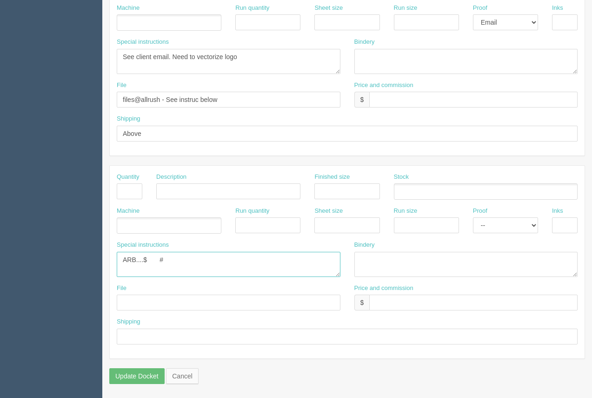
click at [147, 260] on textarea "ARB....$ #" at bounding box center [229, 264] width 224 height 25
click at [209, 264] on textarea "ARB....$ #" at bounding box center [229, 264] width 224 height 25
type textarea "ARB....$36.03 #12627"
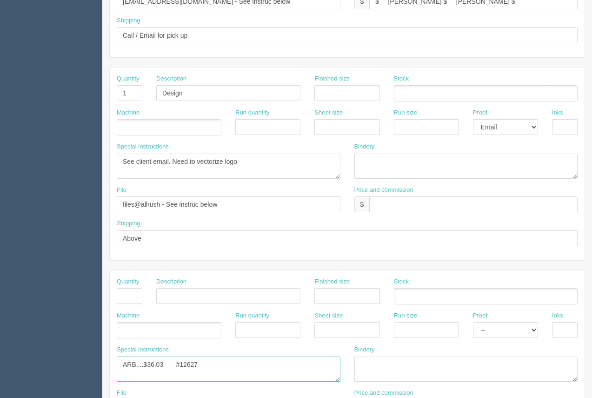
scroll to position [344, 0]
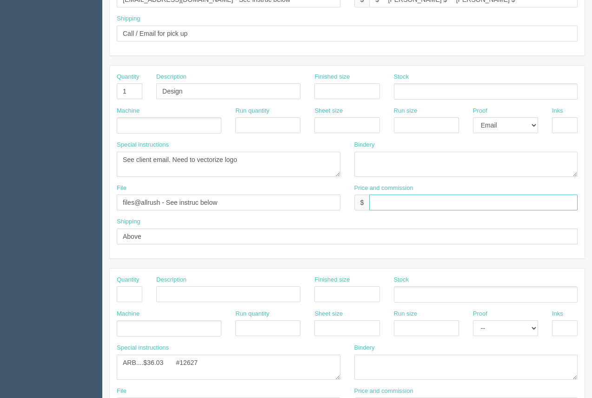
click at [448, 206] on input "text" at bounding box center [473, 202] width 208 height 16
type input "30 minutes included"
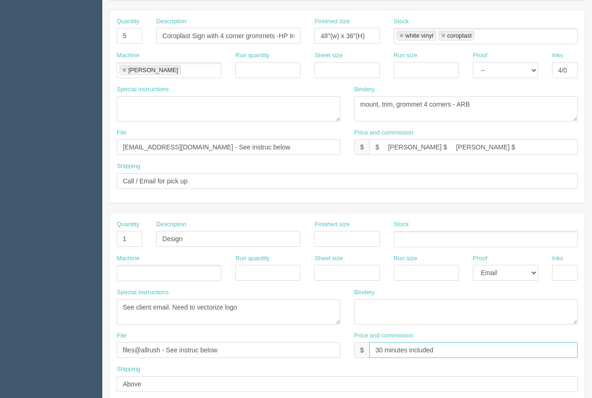
scroll to position [201, 0]
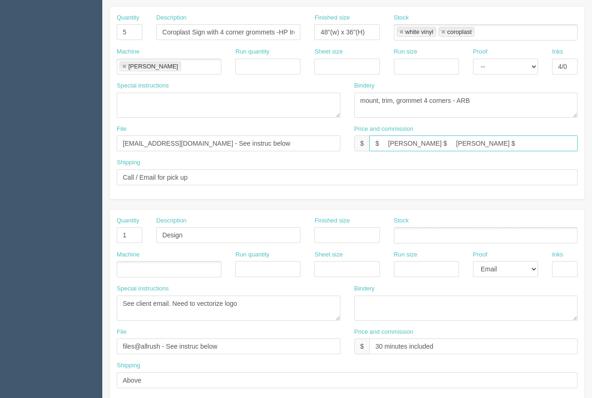
click at [403, 146] on input "$ Arif $ Moe $" at bounding box center [473, 143] width 208 height 16
click at [380, 146] on input "$ Arif $37.49 Moe $" at bounding box center [473, 143] width 208 height 16
click at [481, 144] on input "$218.47 Arif $37.49 Moe $" at bounding box center [473, 143] width 208 height 16
click at [494, 143] on input "$218.47 Arif $37.49 Moe $" at bounding box center [473, 143] width 208 height 16
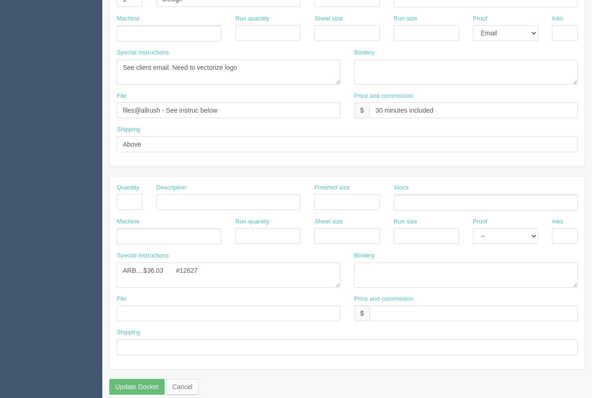
scroll to position [447, 0]
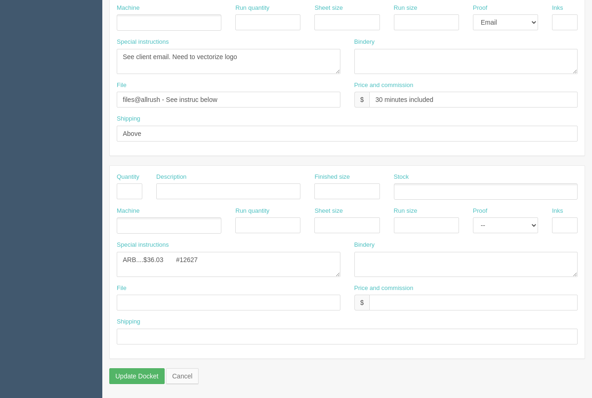
type input "$218.47 Arif $37.49 Moe $73.86"
click at [158, 374] on input "Update Docket" at bounding box center [136, 376] width 55 height 16
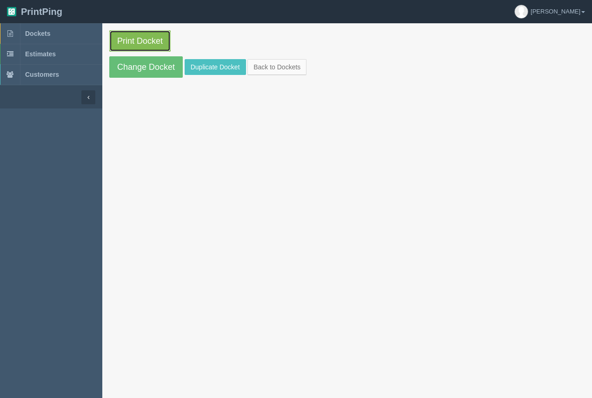
click at [158, 33] on link "Print Docket" at bounding box center [139, 40] width 61 height 21
